Goal: Information Seeking & Learning: Learn about a topic

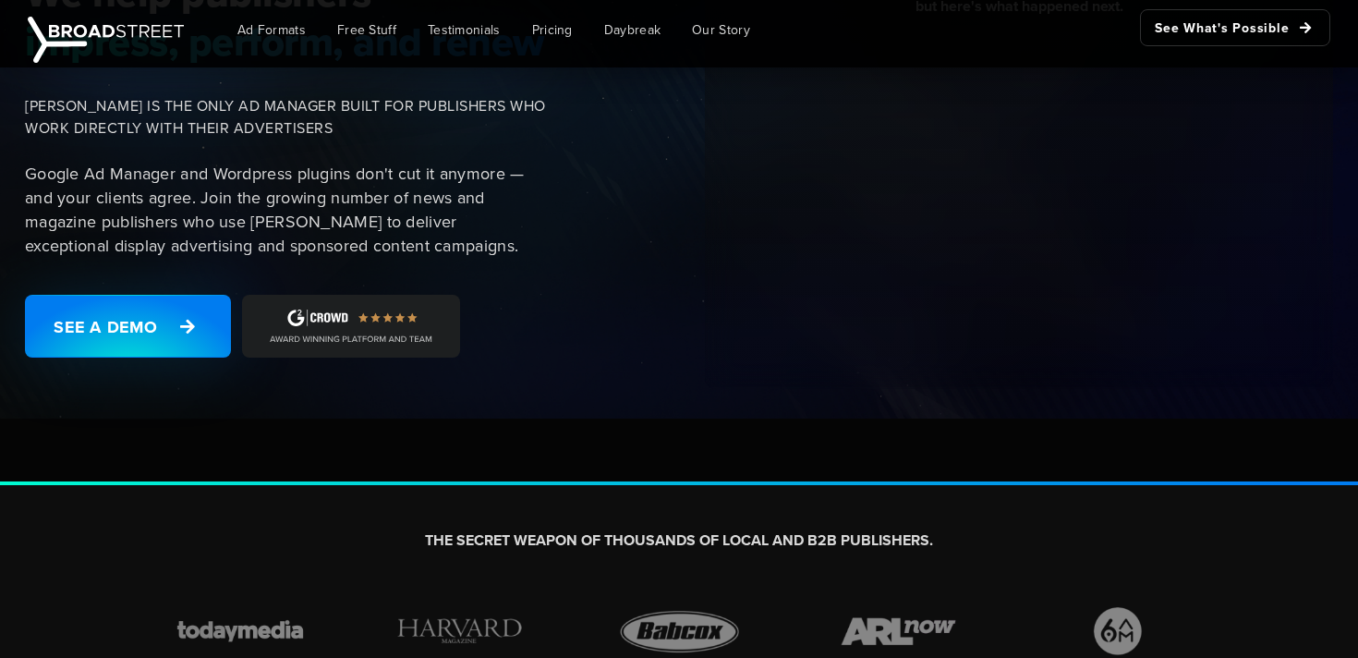
scroll to position [252, 0]
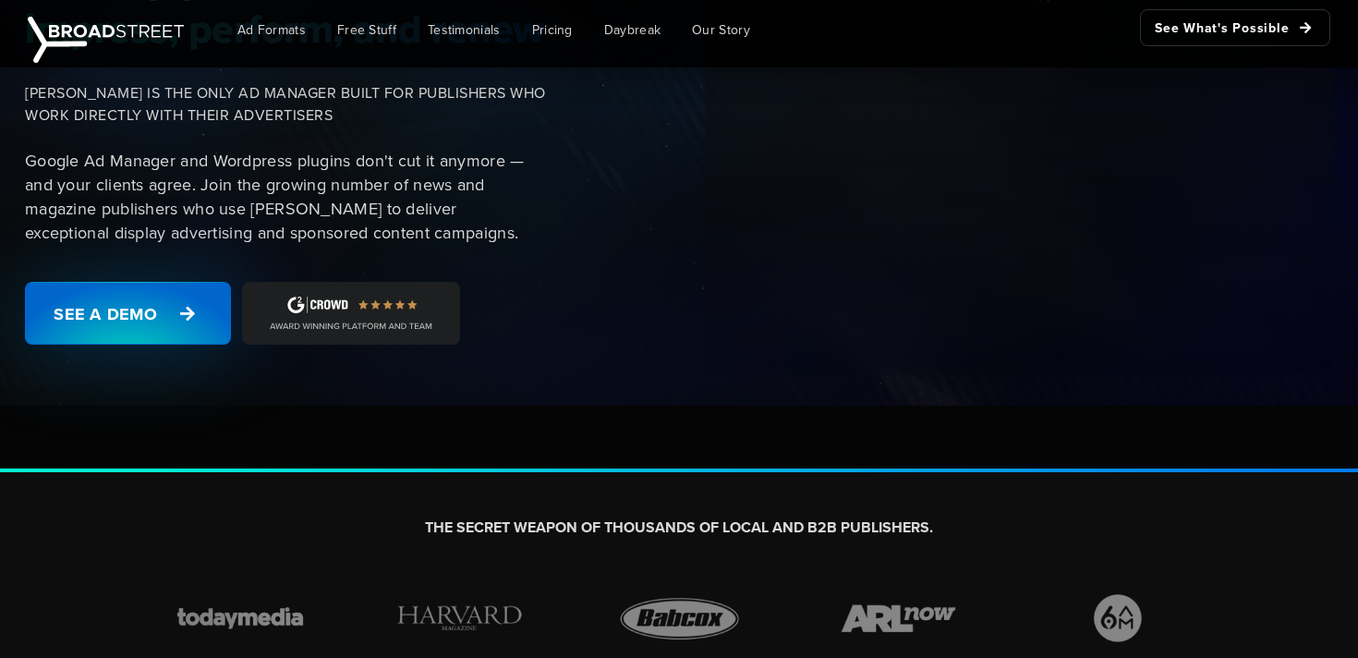
click at [152, 316] on link "See a Demo" at bounding box center [128, 313] width 206 height 63
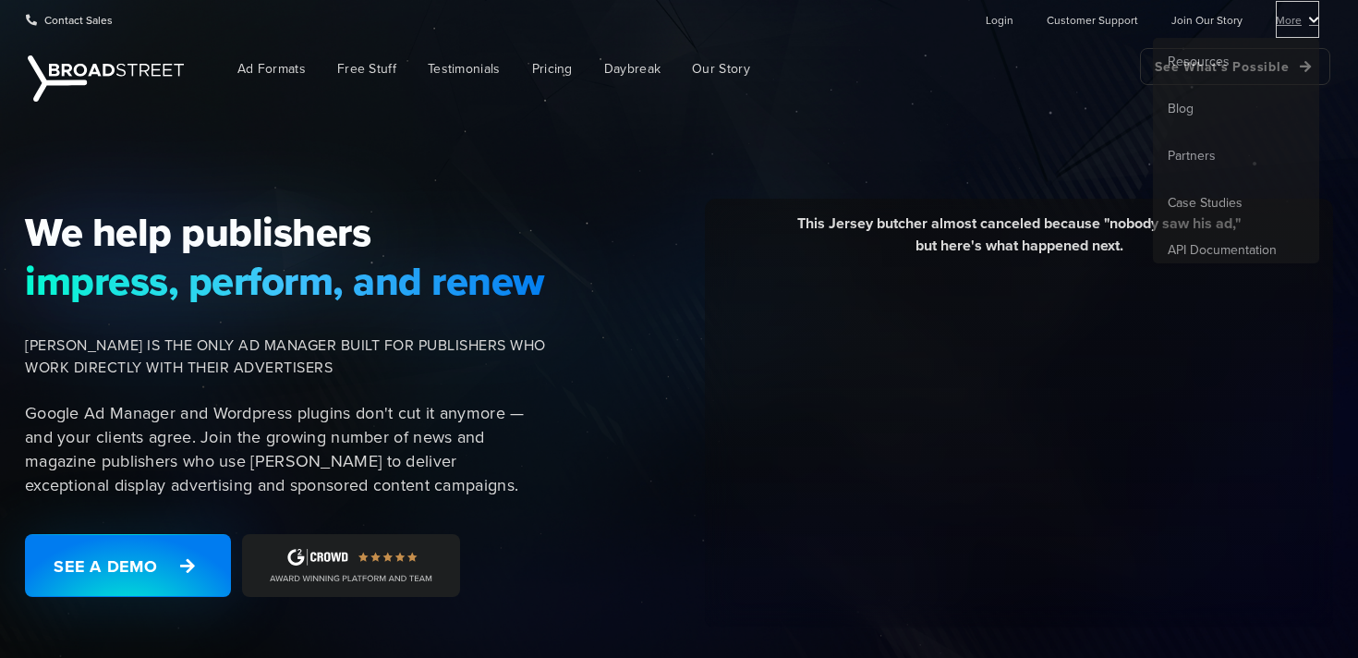
click at [1284, 17] on link "More" at bounding box center [1297, 19] width 43 height 37
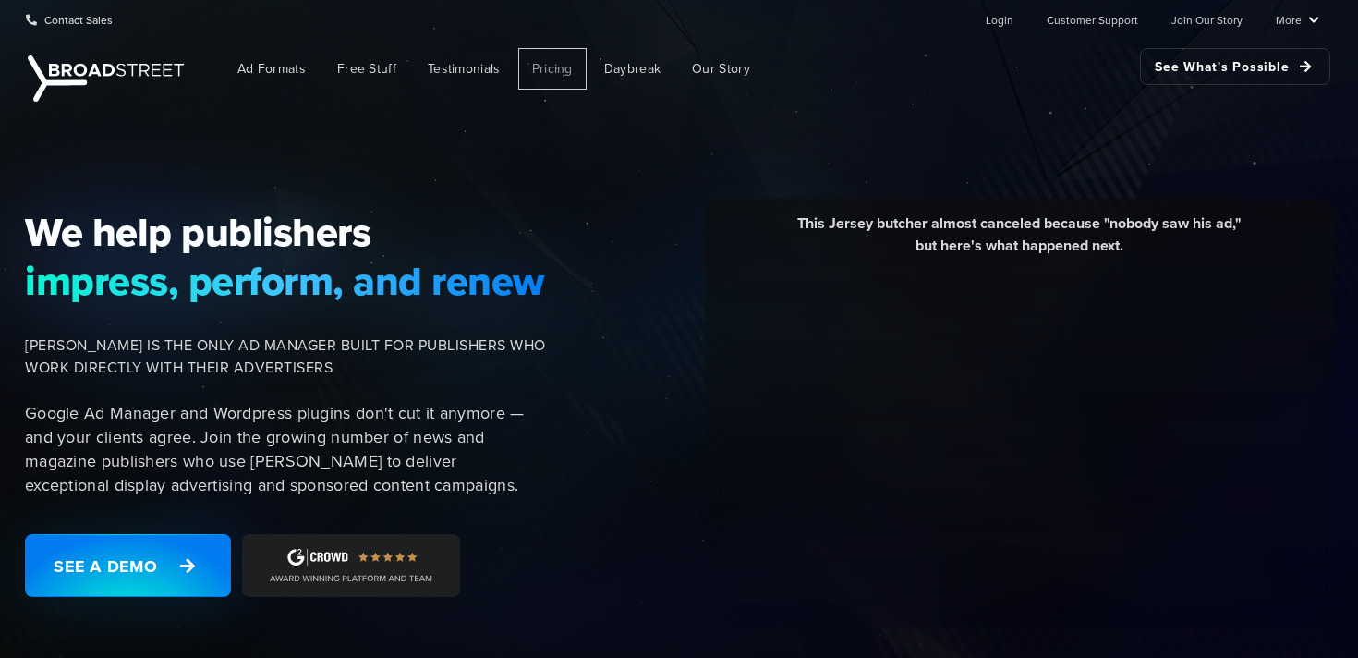
click at [542, 64] on span "Pricing" at bounding box center [552, 68] width 41 height 19
